Goal: Communication & Community: Answer question/provide support

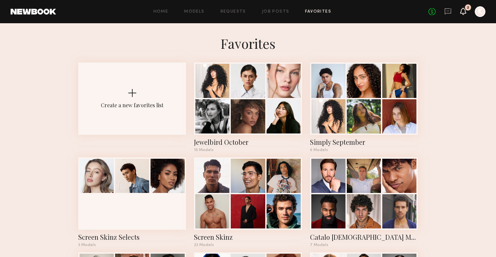
click at [463, 13] on icon at bounding box center [463, 11] width 5 height 5
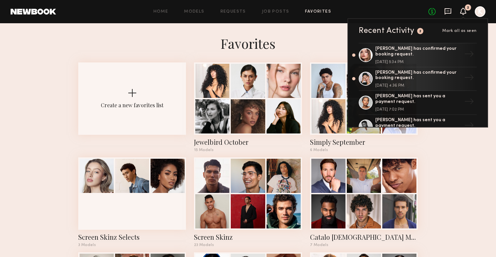
click at [446, 11] on icon at bounding box center [448, 11] width 7 height 7
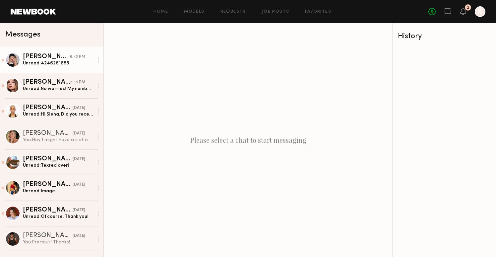
click at [63, 62] on div "Unread: 4246261855" at bounding box center [58, 63] width 71 height 6
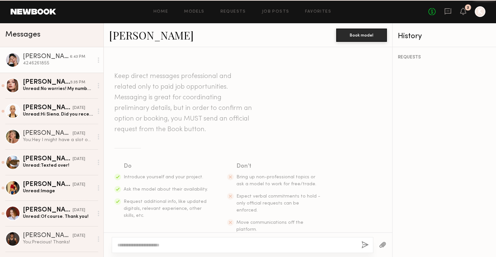
scroll to position [279, 0]
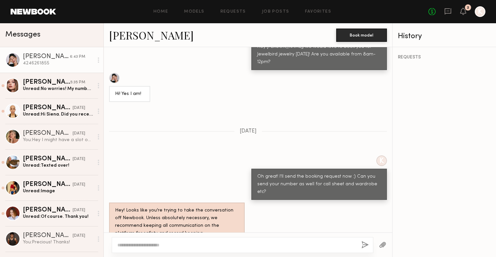
click at [63, 62] on div "4246261855" at bounding box center [58, 63] width 71 height 6
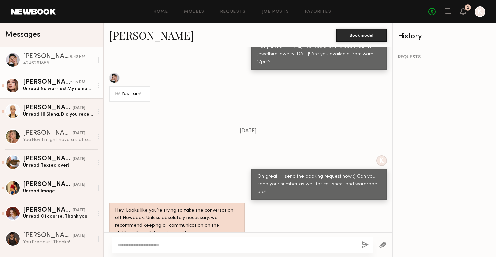
click at [49, 80] on div "[PERSON_NAME]" at bounding box center [46, 82] width 47 height 7
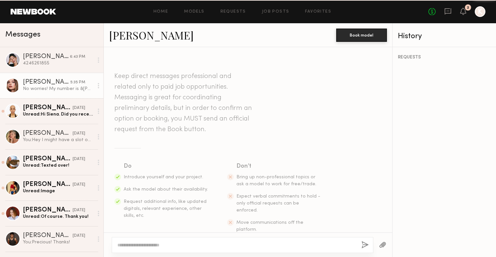
scroll to position [338, 0]
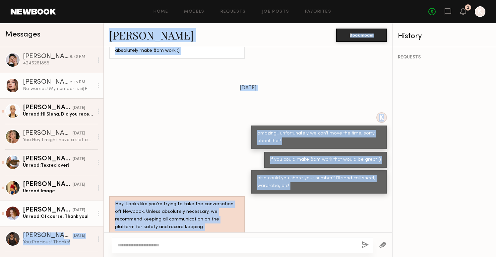
drag, startPoint x: 199, startPoint y: 219, endPoint x: 102, endPoint y: 217, distance: 96.9
click at [102, 217] on div "Messages Anisa N. 6:43 PM 4246261855 Grace W. 5:35 PM No worries! My number is …" at bounding box center [248, 140] width 496 height 234
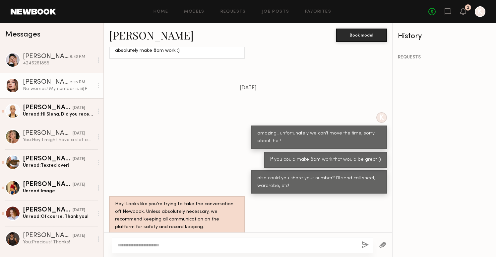
click at [144, 170] on div "also could you share your number? I'll send call sheet, wardrobe, etc!" at bounding box center [248, 182] width 289 height 24
drag, startPoint x: 199, startPoint y: 218, endPoint x: 114, endPoint y: 218, distance: 84.9
click at [114, 238] on div "No worries! My number is &[PHONE_NUMBER]" at bounding box center [166, 246] width 114 height 16
copy div "No worries! My number is &[PHONE_NUMBER]"
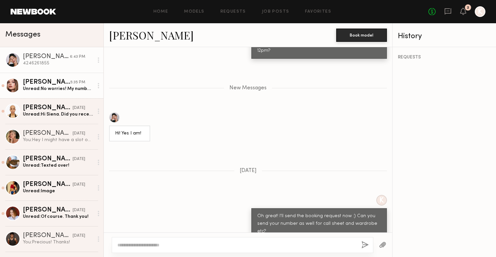
scroll to position [290, 0]
click at [79, 87] on div "Unread: No worries! My number is &[PHONE_NUMBER]" at bounding box center [58, 89] width 71 height 6
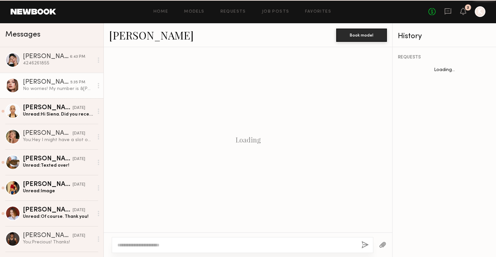
scroll to position [338, 0]
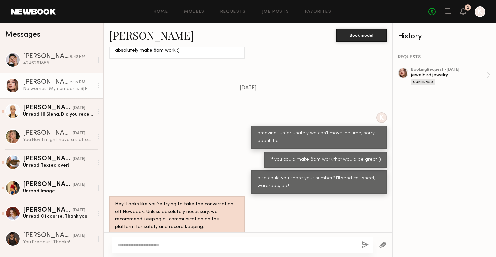
paste textarea "**********"
click at [119, 246] on textarea "**********" at bounding box center [236, 245] width 239 height 7
click at [301, 245] on textarea "**********" at bounding box center [236, 245] width 239 height 7
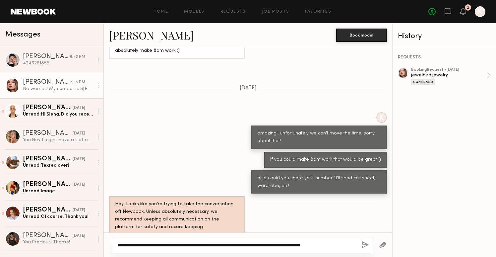
scroll to position [0, 0]
type textarea "**********"
click at [365, 243] on button "button" at bounding box center [365, 245] width 7 height 8
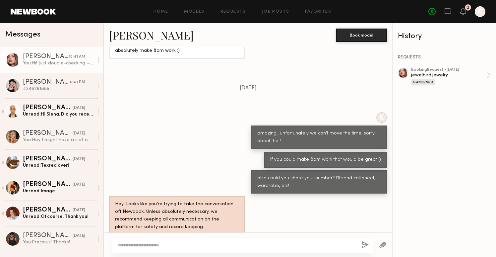
scroll to position [478, 0]
